Goal: Task Accomplishment & Management: Use online tool/utility

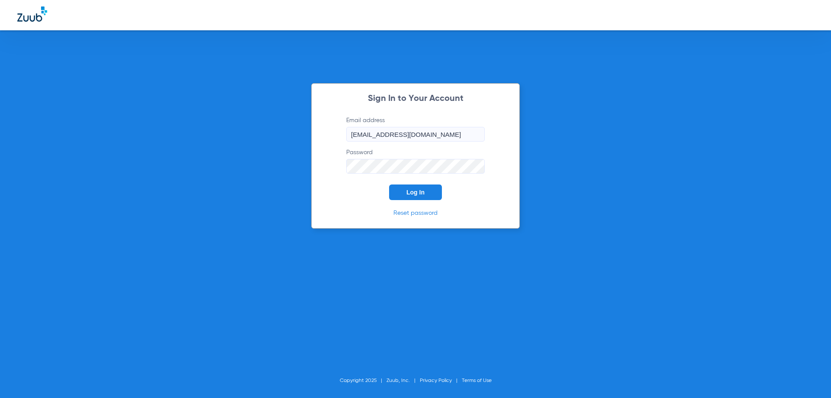
click at [412, 193] on span "Log In" at bounding box center [415, 192] width 18 height 7
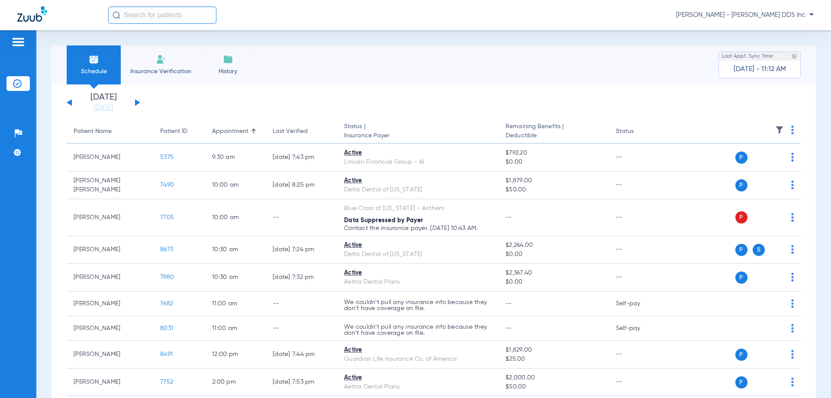
click at [160, 70] on span "Insurance Verification" at bounding box center [160, 71] width 67 height 9
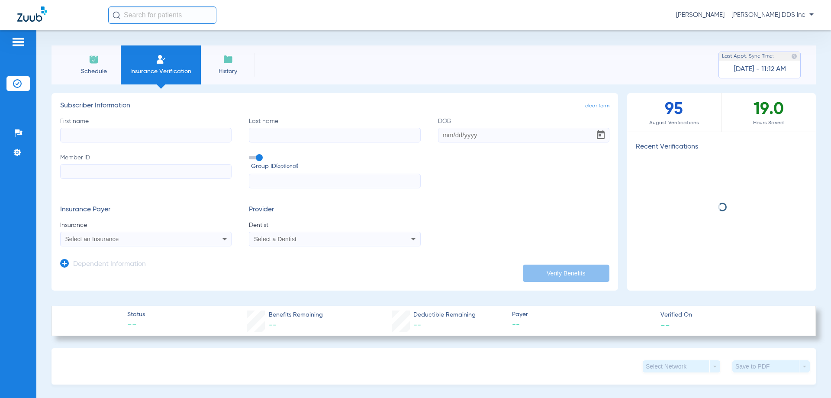
click at [196, 135] on input "First name" at bounding box center [145, 135] width 171 height 15
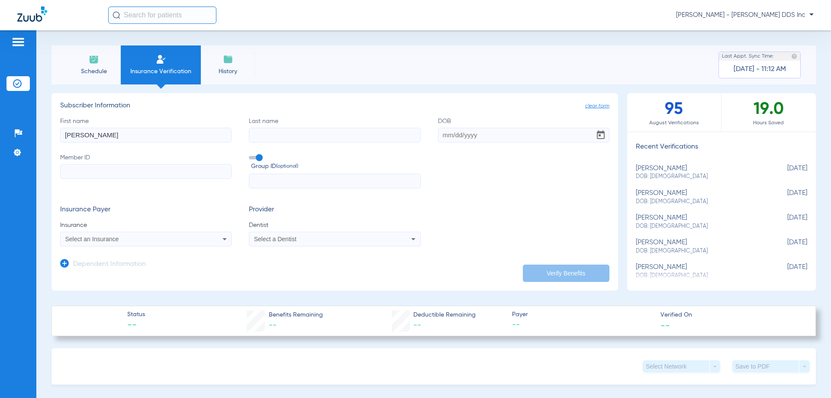
type input "[PERSON_NAME]"
click at [351, 134] on input "Last name" at bounding box center [334, 135] width 171 height 15
type input "[PERSON_NAME]"
click at [486, 136] on input "DOB" at bounding box center [523, 135] width 171 height 15
type input "[DATE]"
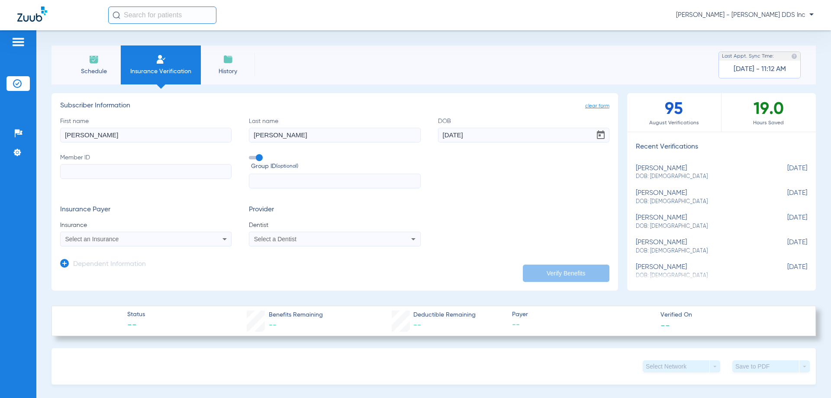
click at [143, 171] on input "Member ID" at bounding box center [145, 171] width 171 height 15
type input "1629224"
click at [221, 240] on icon at bounding box center [224, 239] width 10 height 10
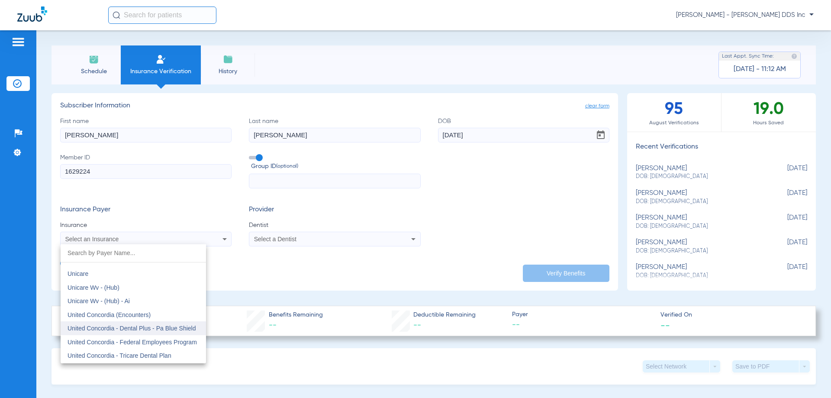
scroll to position [5083, 0]
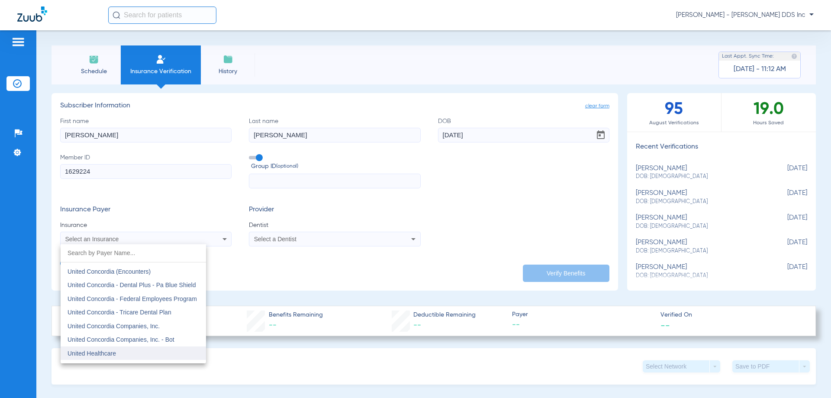
click at [134, 351] on mat-option "United Healthcare" at bounding box center [133, 353] width 145 height 14
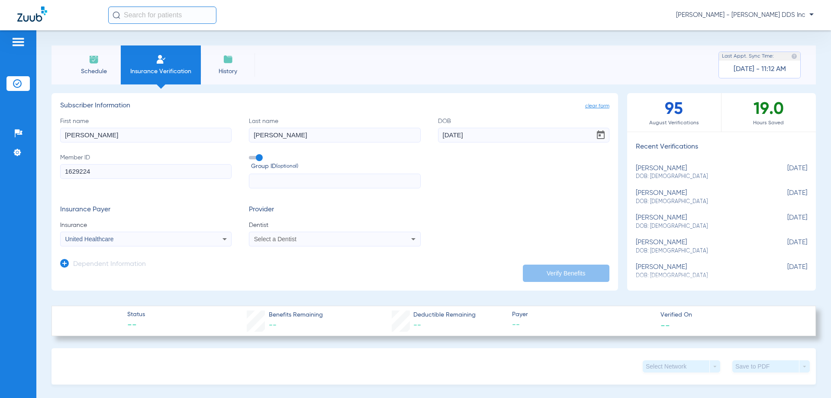
click at [350, 234] on div "Select a Dentist" at bounding box center [334, 239] width 171 height 10
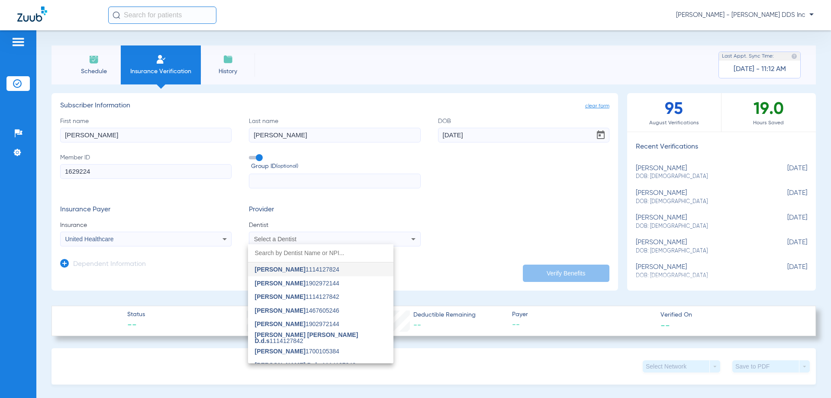
scroll to position [35, 0]
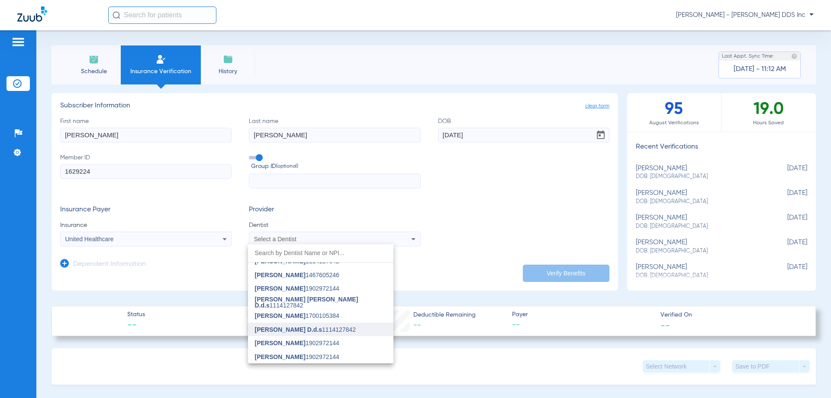
click at [296, 328] on span "[PERSON_NAME] D.d.s" at bounding box center [289, 329] width 68 height 7
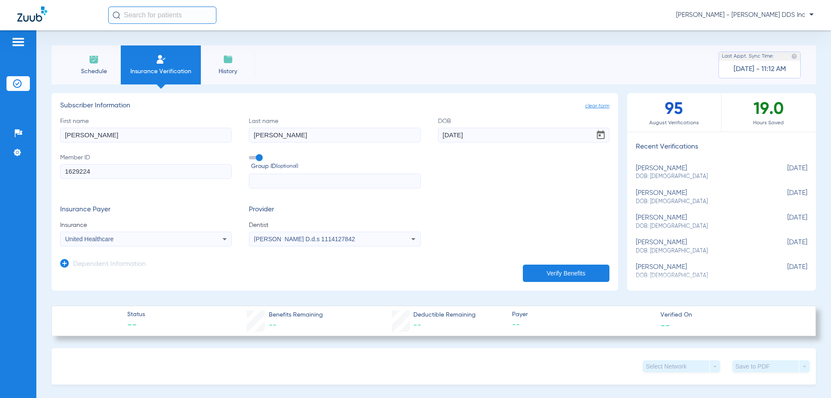
click at [586, 270] on button "Verify Benefits" at bounding box center [566, 272] width 87 height 17
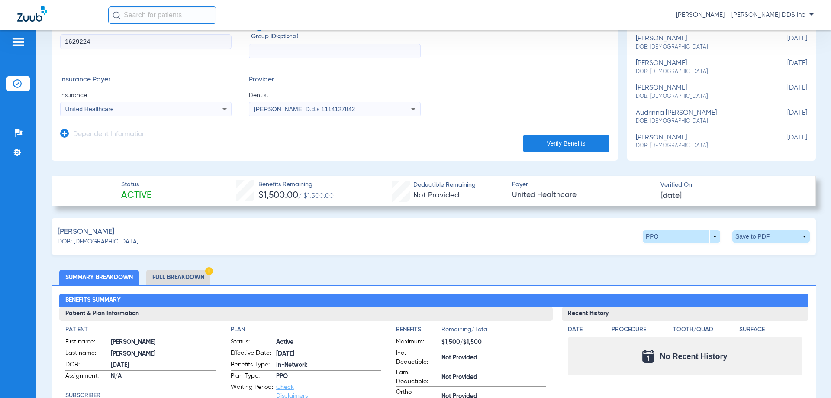
scroll to position [260, 0]
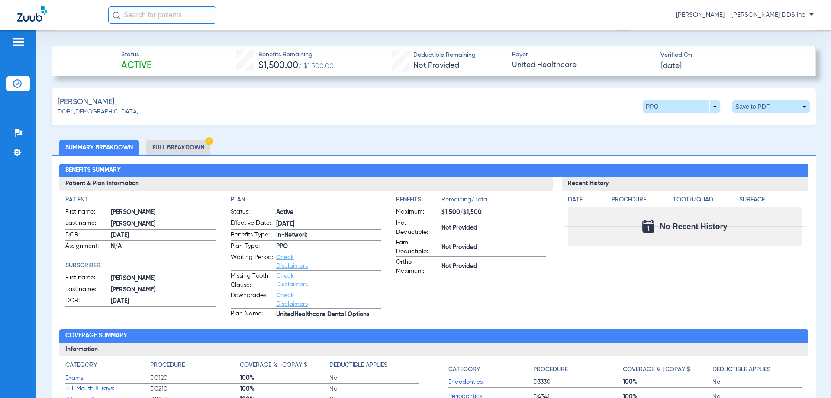
click at [179, 145] on li "Full Breakdown" at bounding box center [178, 147] width 64 height 15
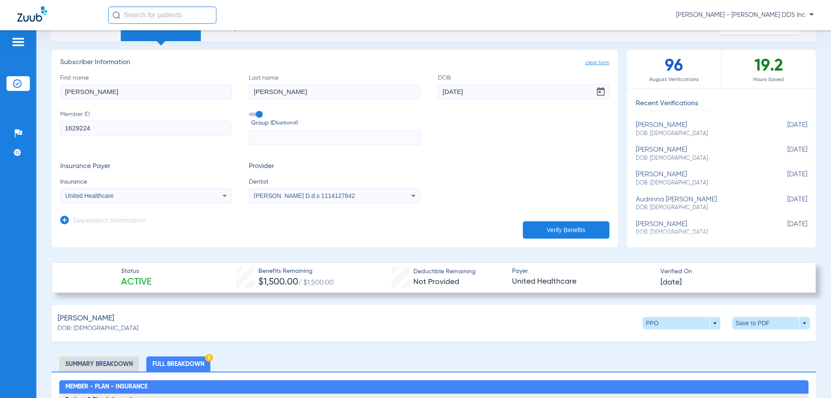
scroll to position [0, 0]
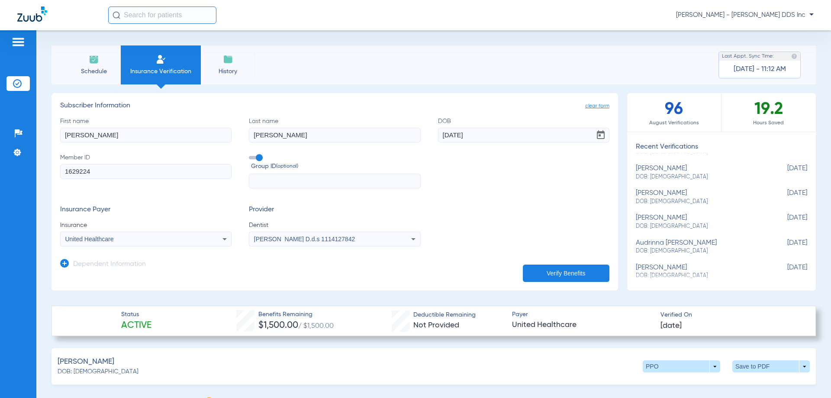
click at [92, 68] on span "Schedule" at bounding box center [93, 71] width 41 height 9
